Goal: Information Seeking & Learning: Find specific fact

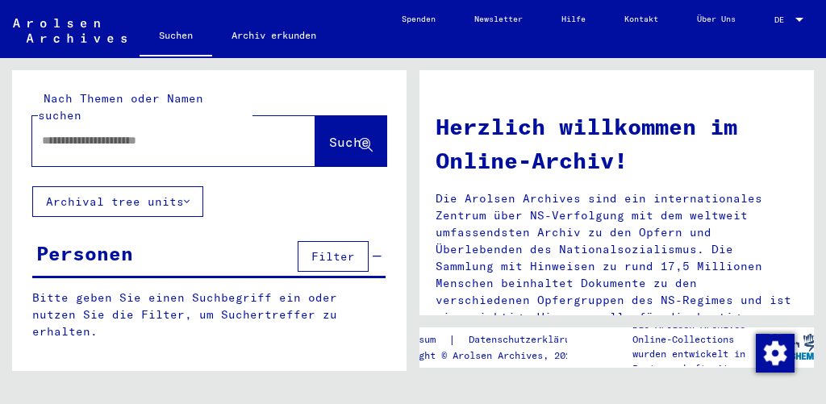
click at [171, 132] on input "text" at bounding box center [154, 140] width 225 height 17
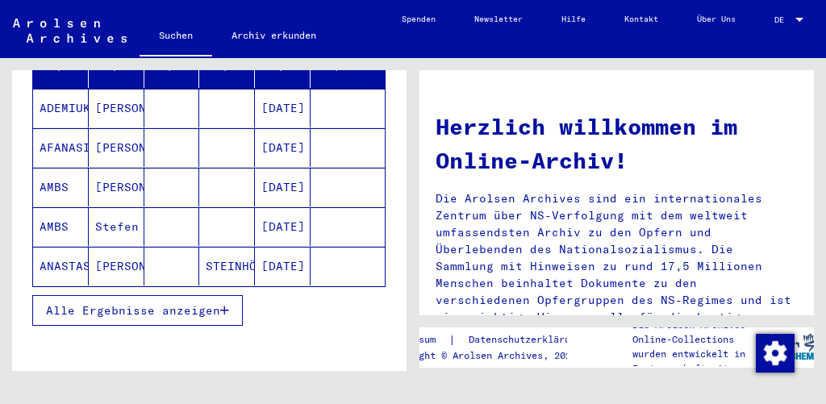
scroll to position [236, 0]
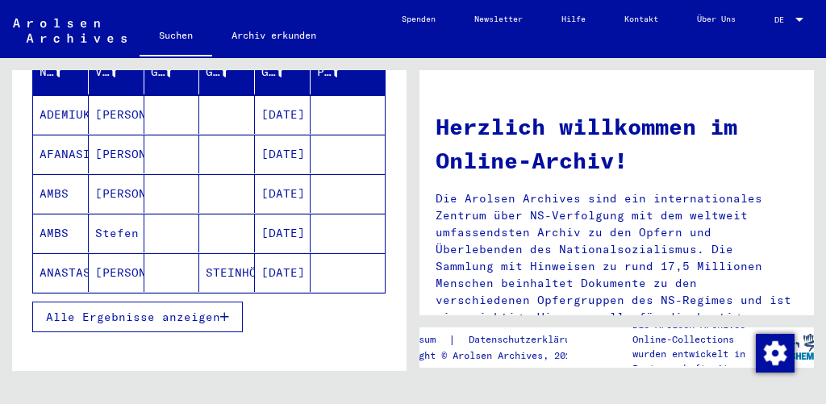
click at [199, 310] on span "Alle Ergebnisse anzeigen" at bounding box center [133, 317] width 174 height 15
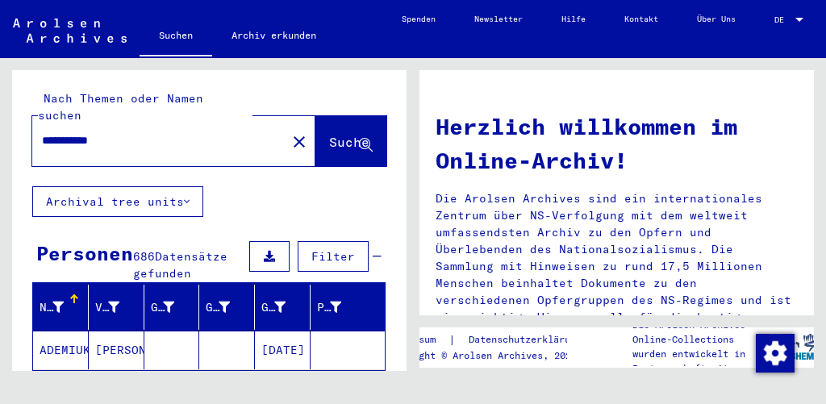
scroll to position [0, 0]
click at [178, 132] on input "**********" at bounding box center [154, 140] width 225 height 17
type input "**********"
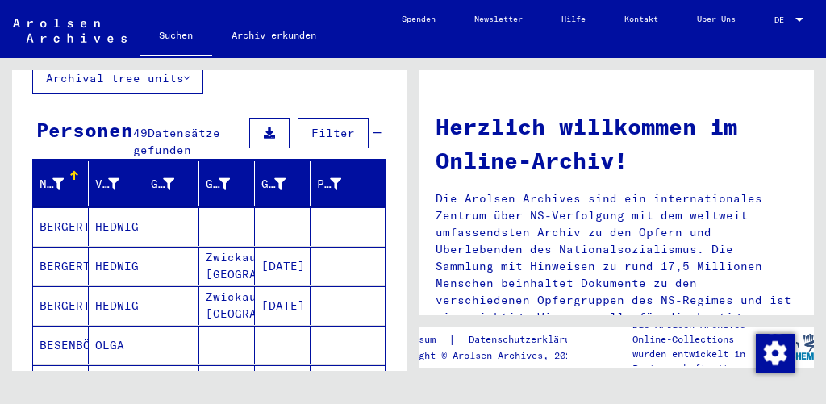
scroll to position [129, 0]
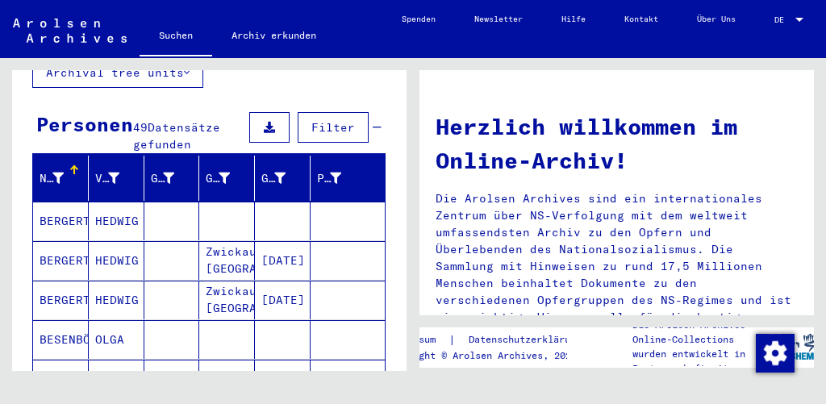
click at [275, 122] on icon at bounding box center [269, 127] width 11 height 11
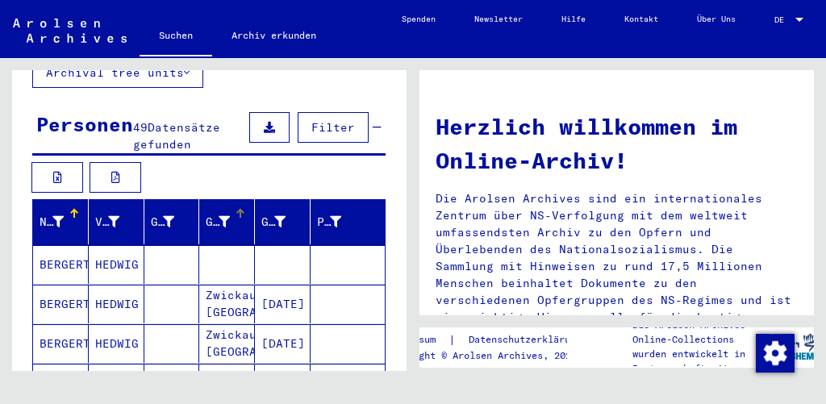
click at [232, 209] on div "Geburt‏" at bounding box center [230, 222] width 48 height 26
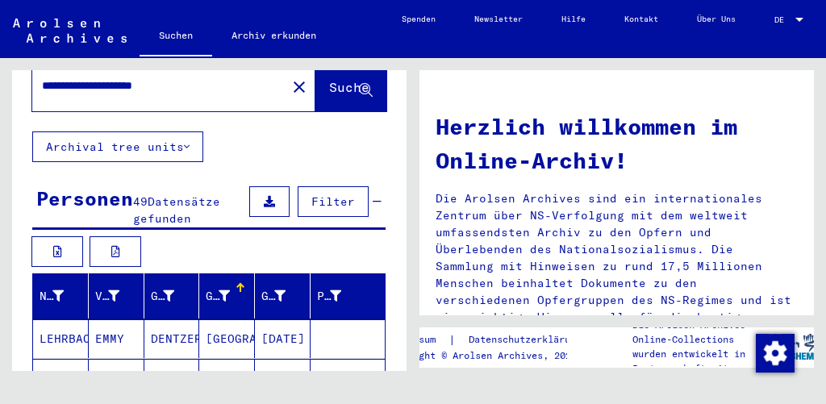
scroll to position [28, 0]
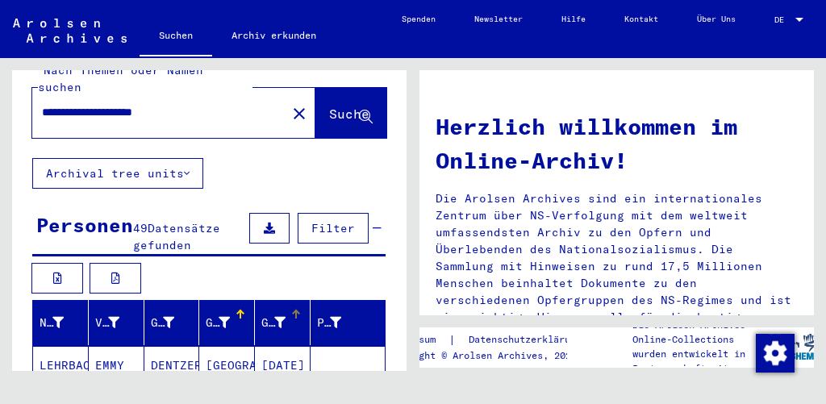
click at [269, 310] on div "Geburtsdatum" at bounding box center [285, 323] width 48 height 26
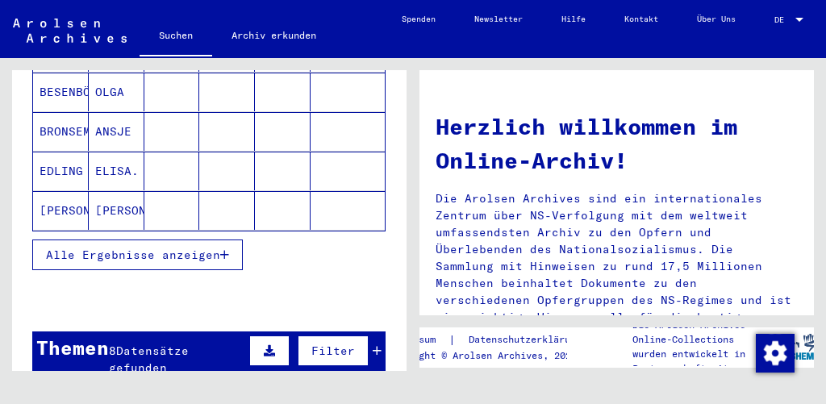
scroll to position [342, 0]
click at [124, 151] on mat-cell "ELISA." at bounding box center [117, 170] width 56 height 39
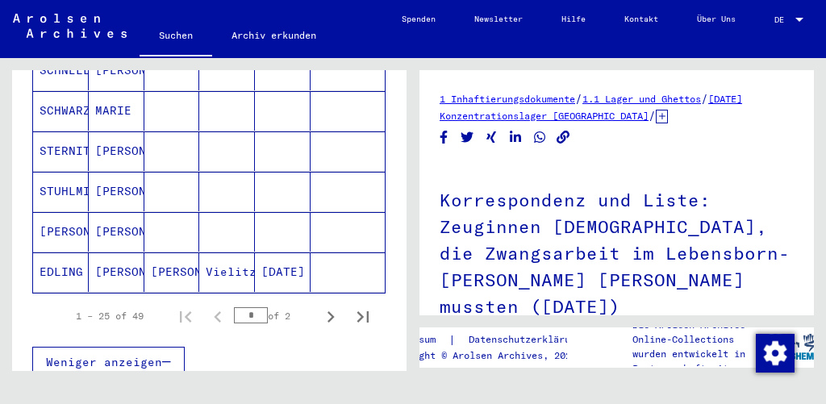
scroll to position [1091, 0]
click at [130, 252] on mat-cell "[PERSON_NAME]" at bounding box center [117, 272] width 56 height 40
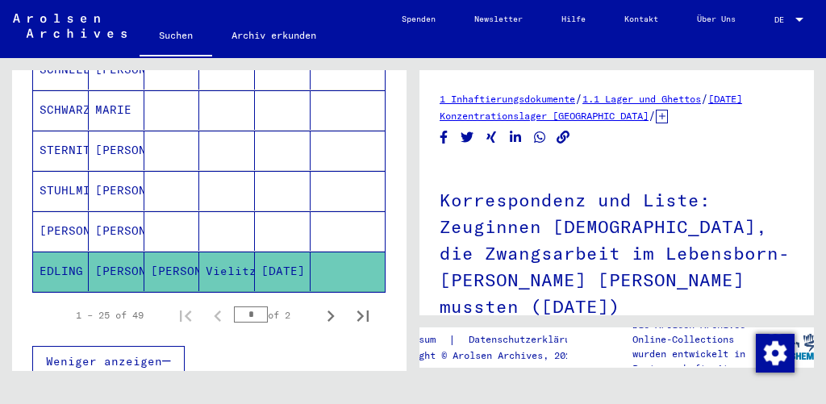
click at [128, 211] on mat-cell "[PERSON_NAME]" at bounding box center [117, 231] width 56 height 40
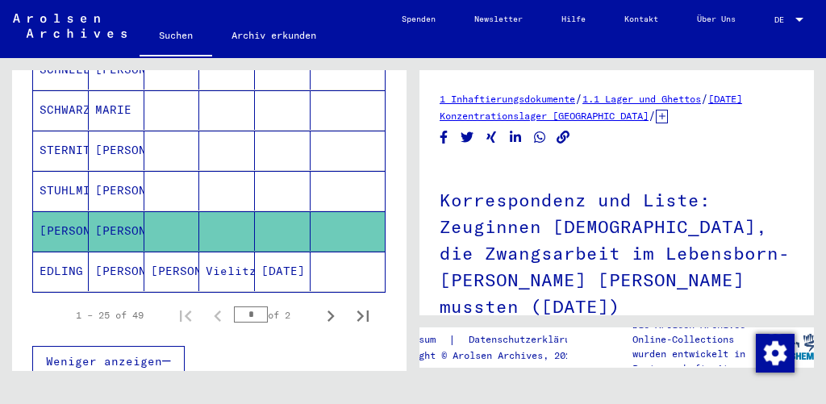
click at [132, 171] on mat-cell "[PERSON_NAME]" at bounding box center [117, 191] width 56 height 40
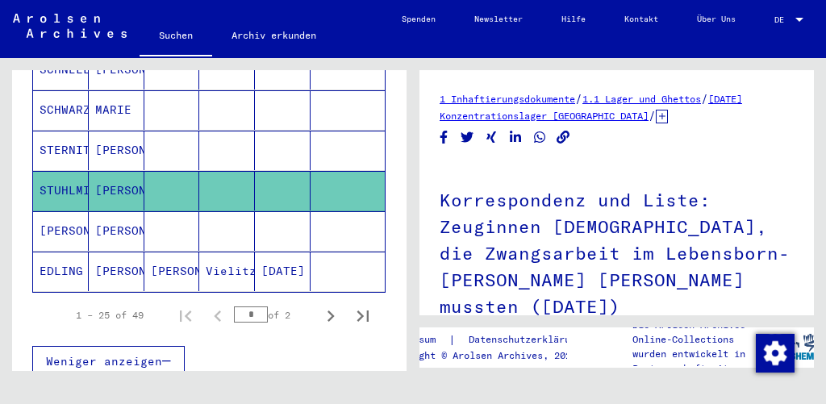
click at [119, 131] on mat-cell "[PERSON_NAME]" at bounding box center [117, 151] width 56 height 40
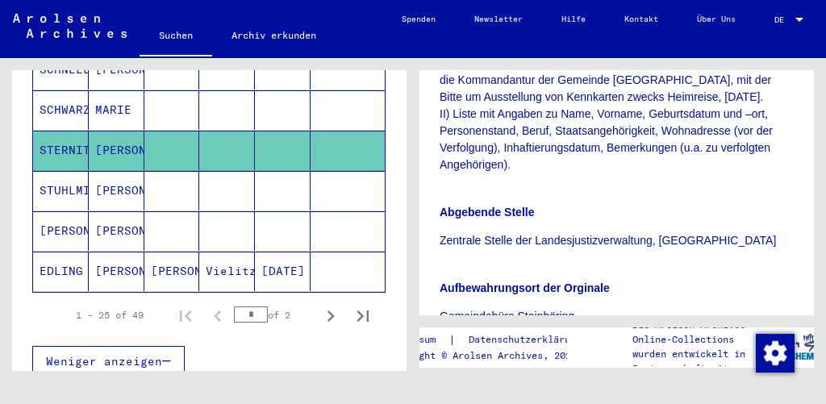
scroll to position [522, 0]
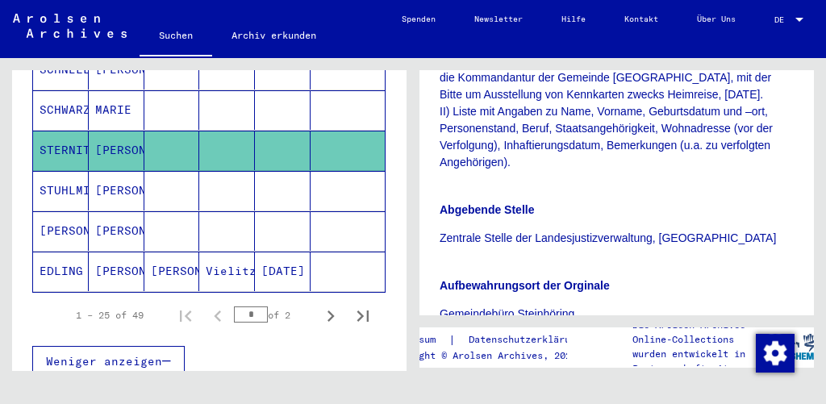
click at [117, 93] on mat-cell "MARIE" at bounding box center [117, 110] width 56 height 40
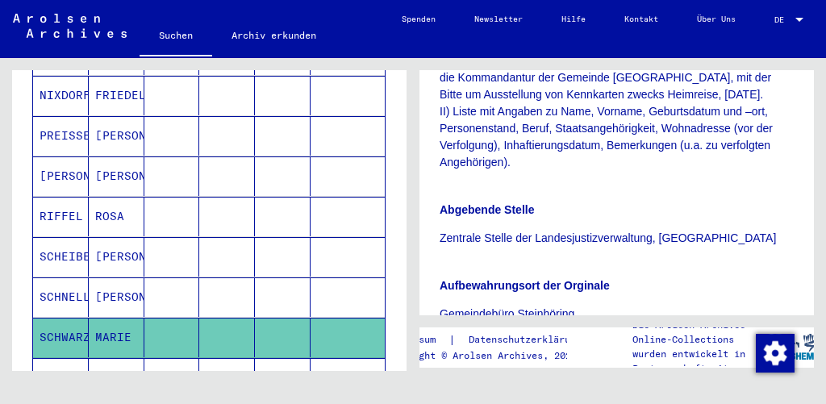
scroll to position [0, 0]
click at [132, 202] on mat-cell "ROSA" at bounding box center [117, 217] width 56 height 40
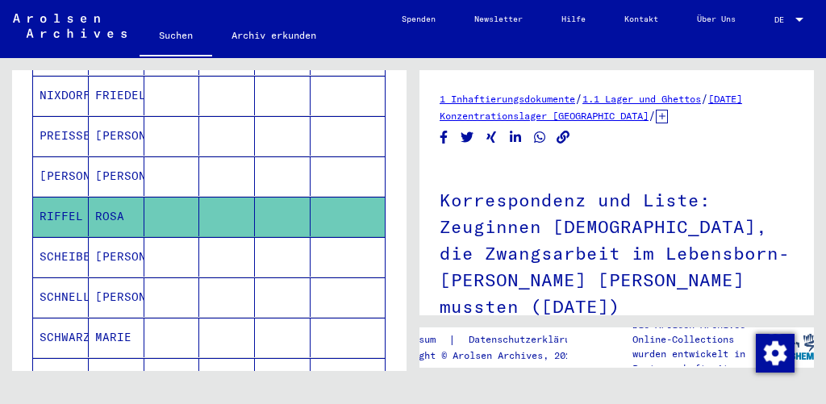
click at [118, 157] on mat-cell "[PERSON_NAME]" at bounding box center [117, 177] width 56 height 40
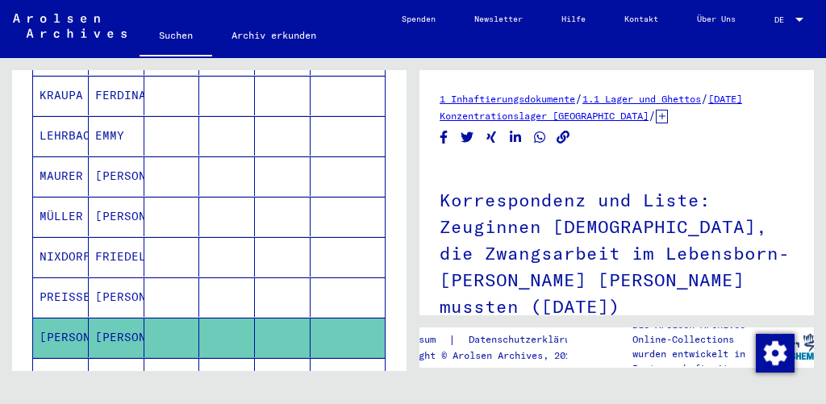
scroll to position [692, 0]
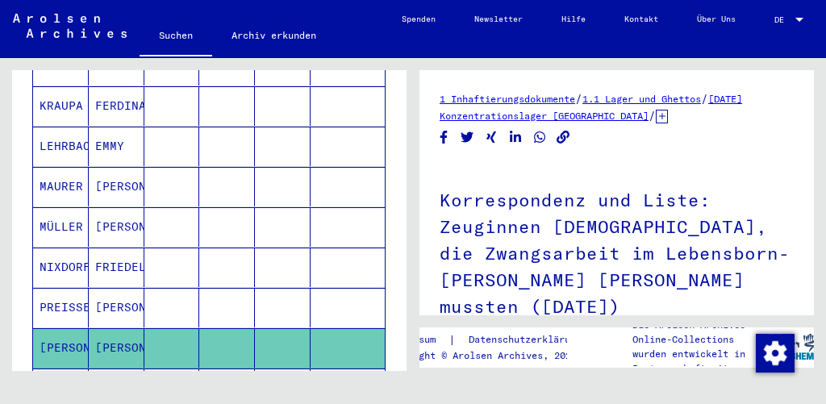
click at [111, 170] on mat-cell "[PERSON_NAME]" at bounding box center [117, 187] width 56 height 40
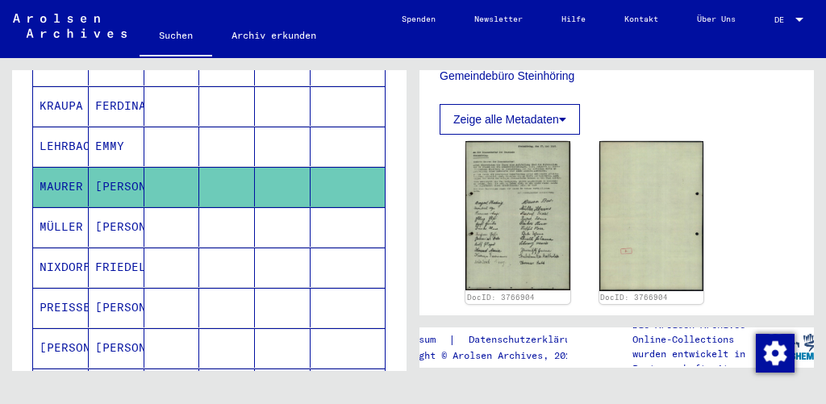
scroll to position [760, 0]
click at [563, 104] on button "Zeige alle Metadaten" at bounding box center [510, 119] width 140 height 31
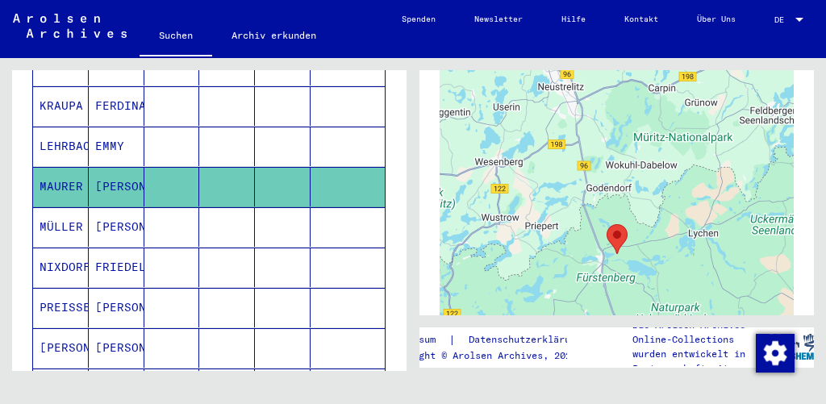
scroll to position [1967, 0]
click at [128, 127] on mat-cell "EMMY" at bounding box center [117, 147] width 56 height 40
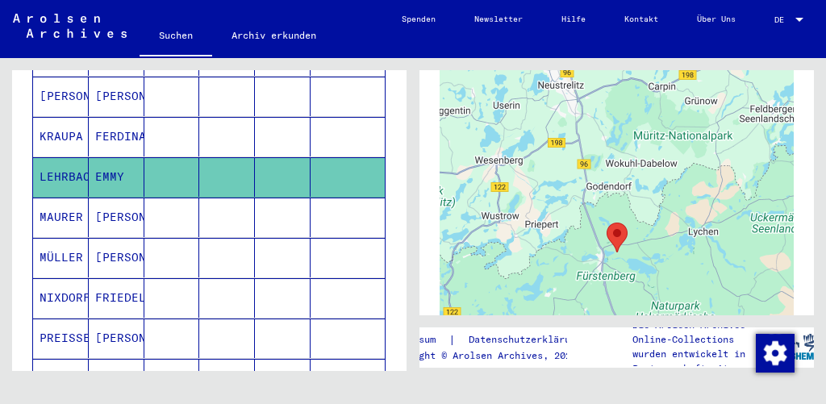
scroll to position [660, 0]
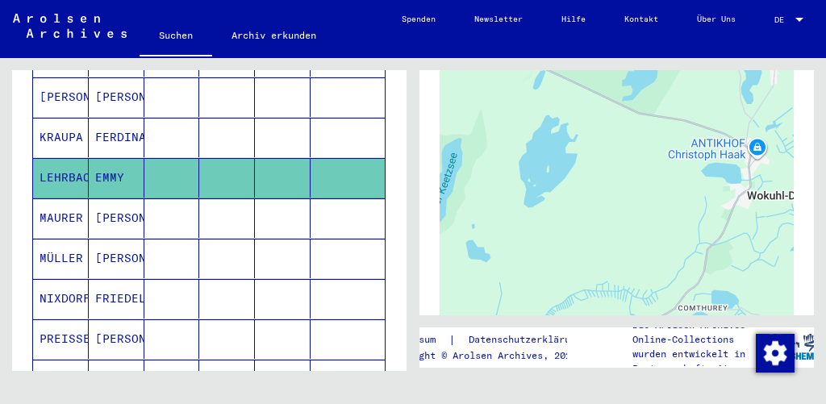
click at [61, 82] on mat-cell "[PERSON_NAME]" at bounding box center [61, 97] width 56 height 40
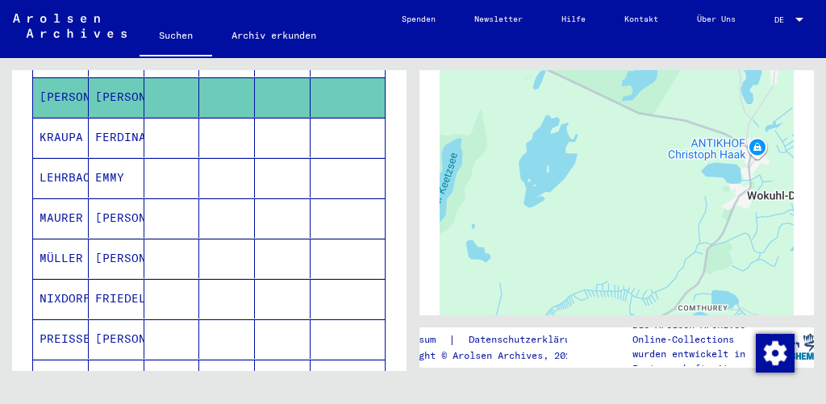
click at [112, 30] on img at bounding box center [70, 26] width 114 height 24
